Goal: Check status: Verify the current state of an ongoing process or item

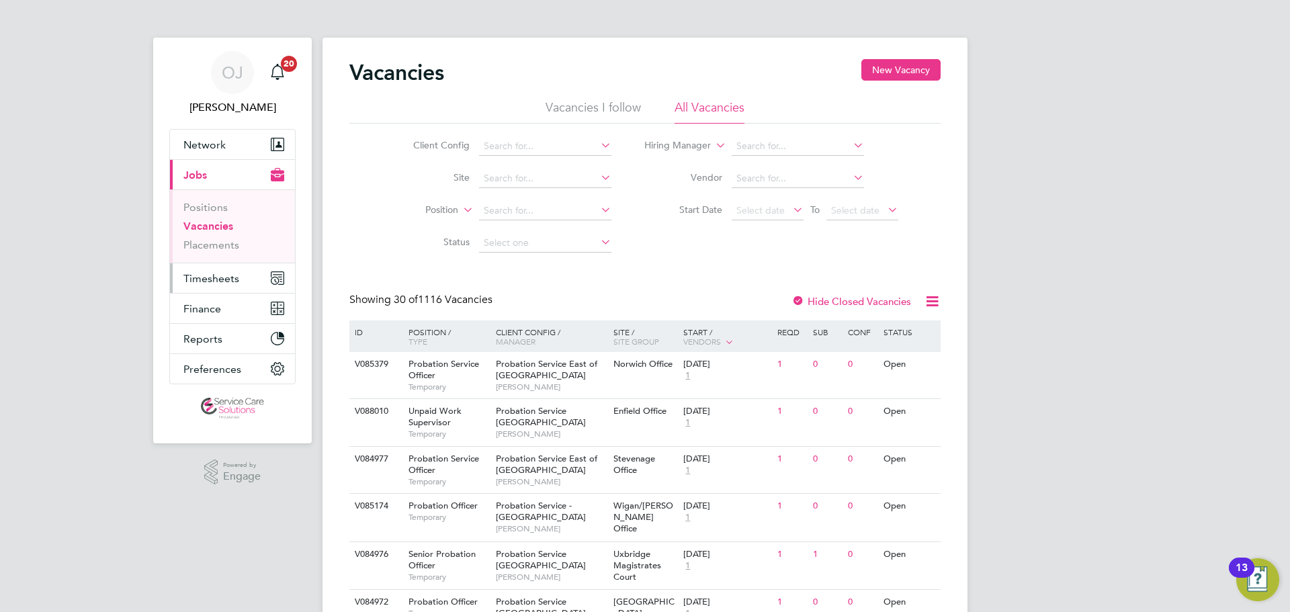
click at [228, 280] on span "Timesheets" at bounding box center [211, 278] width 56 height 13
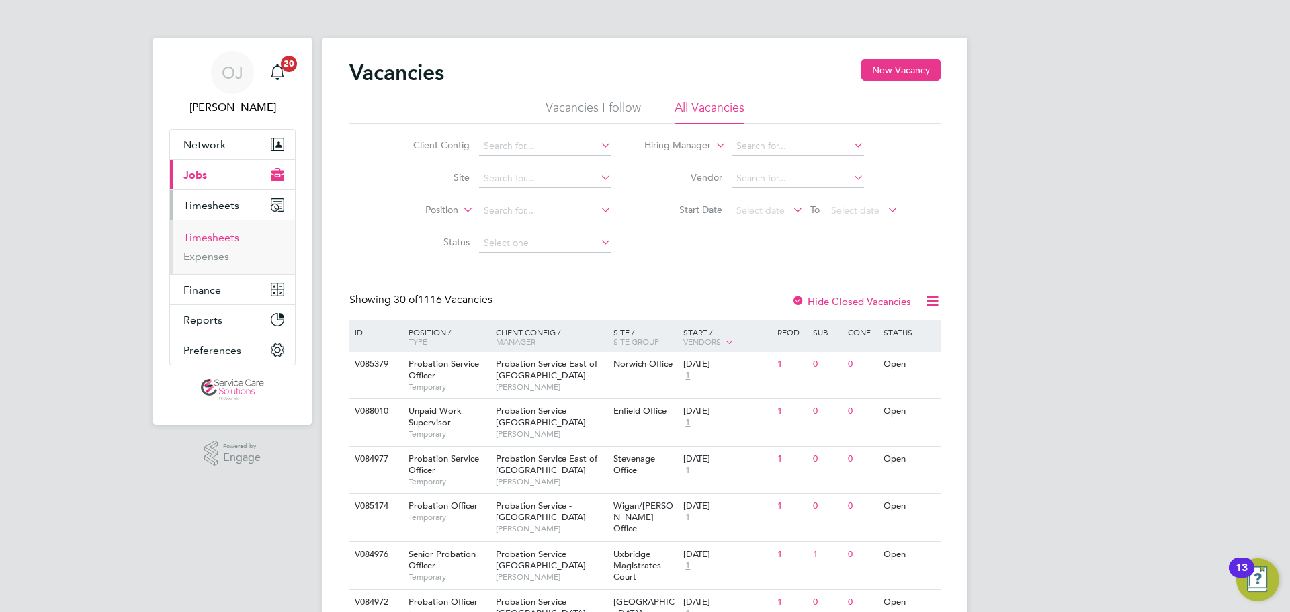
click at [215, 233] on link "Timesheets" at bounding box center [211, 237] width 56 height 13
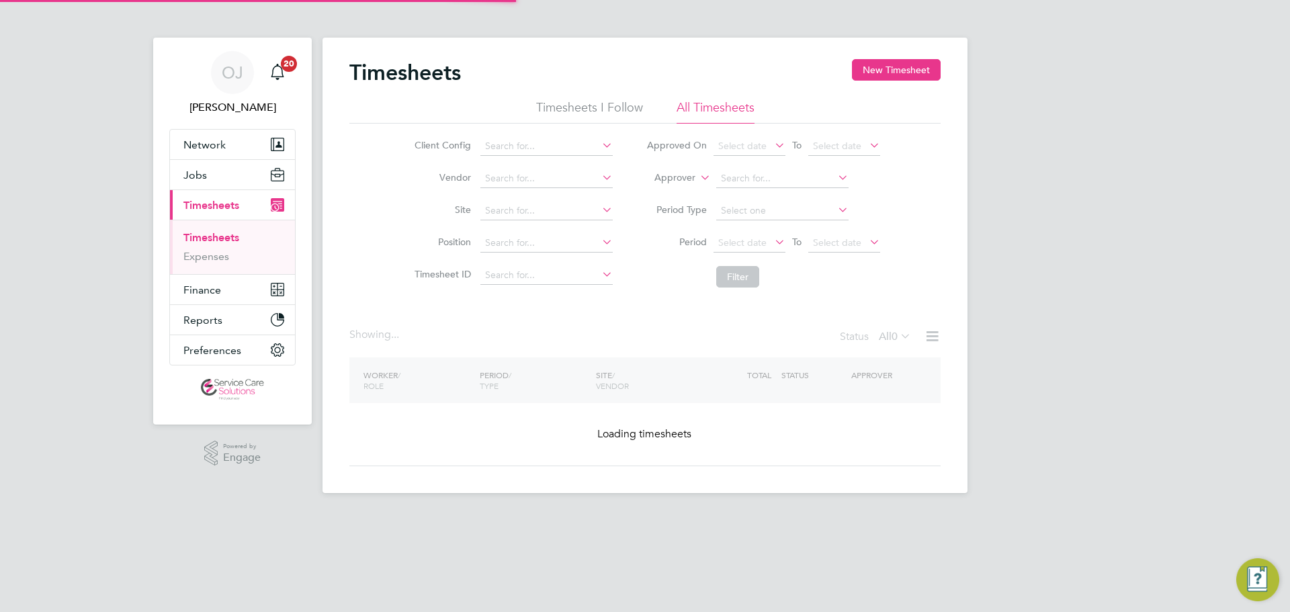
click at [667, 180] on label "Approver" at bounding box center [665, 177] width 60 height 13
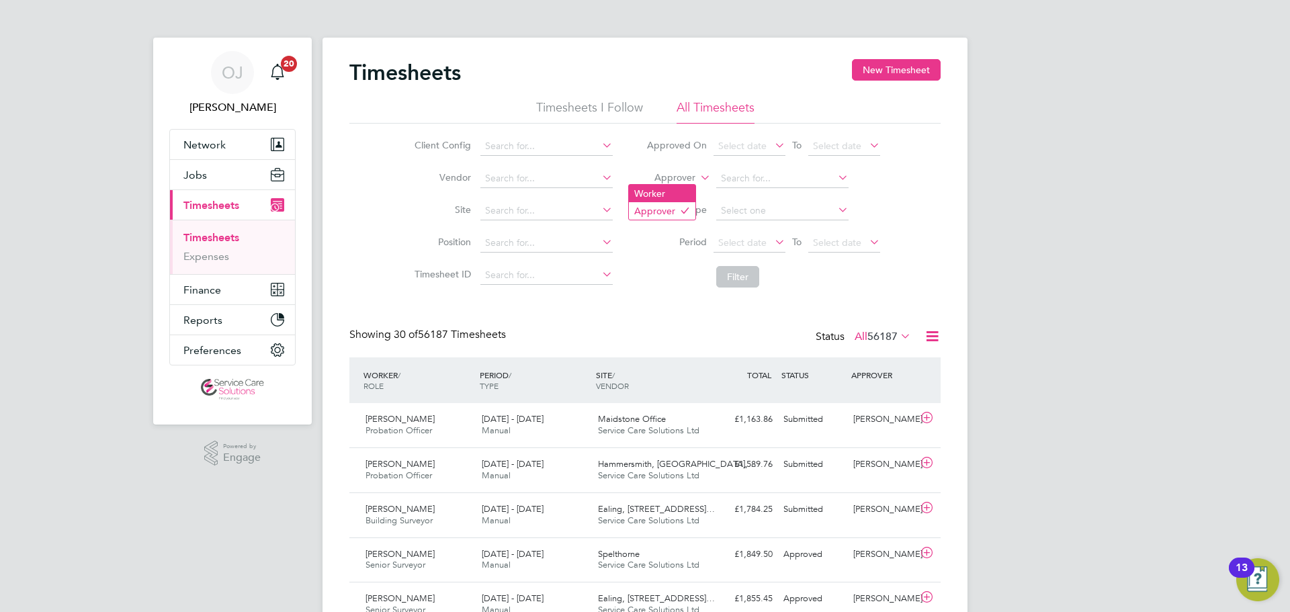
click at [673, 191] on li "Worker" at bounding box center [662, 193] width 67 height 17
click at [782, 175] on input at bounding box center [782, 178] width 132 height 19
click at [755, 173] on input at bounding box center [782, 178] width 132 height 19
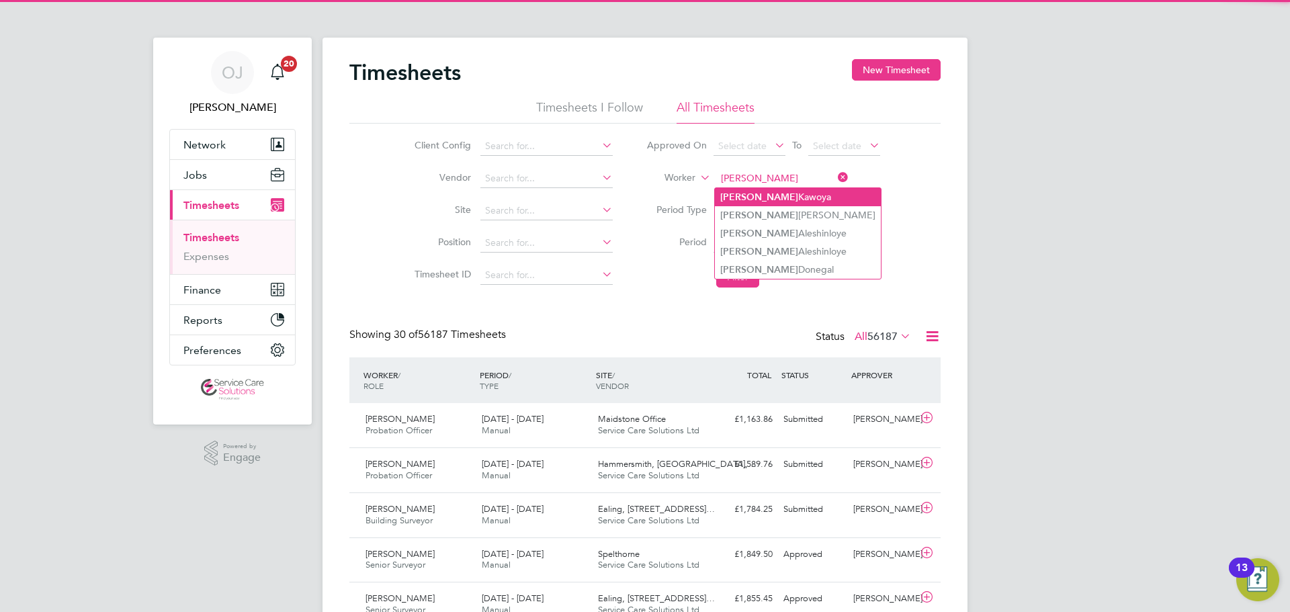
click at [790, 194] on li "[PERSON_NAME]" at bounding box center [798, 197] width 166 height 18
type input "[PERSON_NAME]"
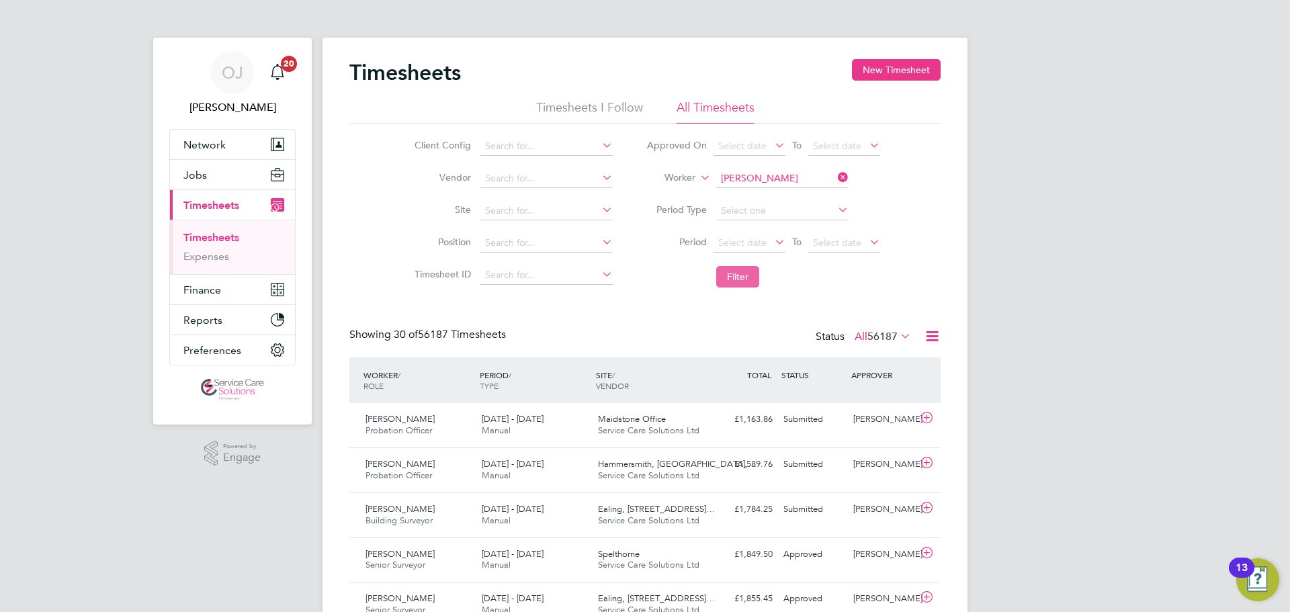
click at [739, 273] on button "Filter" at bounding box center [737, 277] width 43 height 22
